Goal: Find contact information

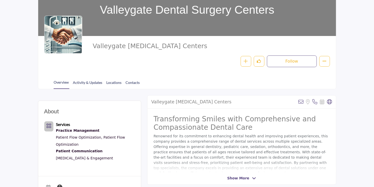
scroll to position [45, 0]
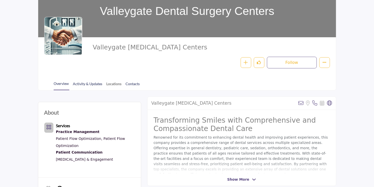
click at [112, 84] on link "Locations" at bounding box center [114, 85] width 16 height 9
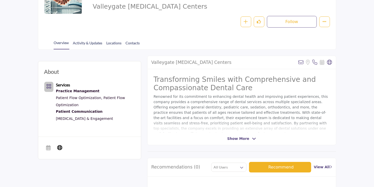
scroll to position [70, 0]
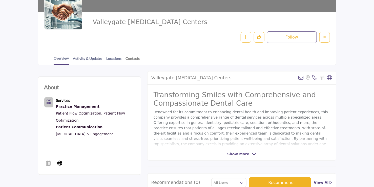
click at [132, 57] on link "Contacts" at bounding box center [133, 60] width 15 height 9
